Goal: Entertainment & Leisure: Consume media (video, audio)

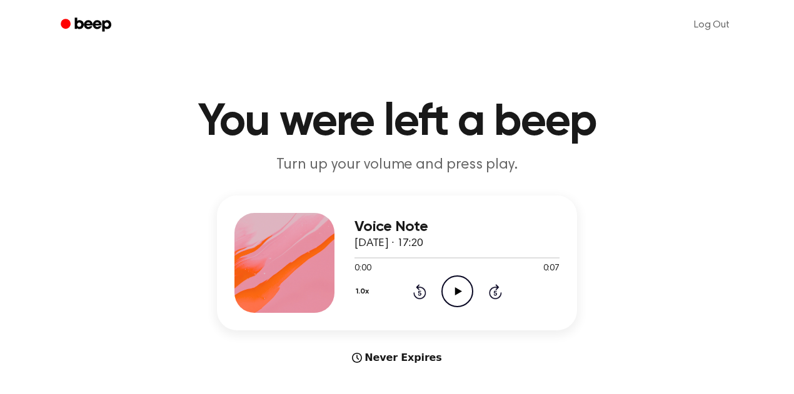
click at [449, 287] on icon "Play Audio" at bounding box center [457, 292] width 32 height 32
click at [449, 287] on icon "Pause Audio" at bounding box center [457, 292] width 32 height 32
click at [458, 284] on icon "Play Audio" at bounding box center [457, 292] width 32 height 32
